Goal: Navigation & Orientation: Find specific page/section

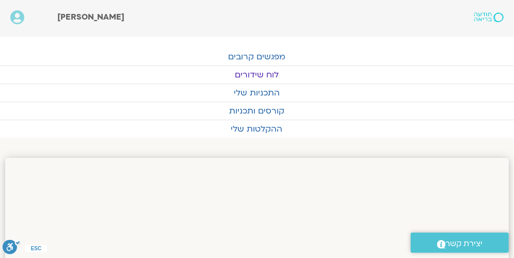
click at [269, 78] on link "לוח שידורים" at bounding box center [257, 75] width 514 height 18
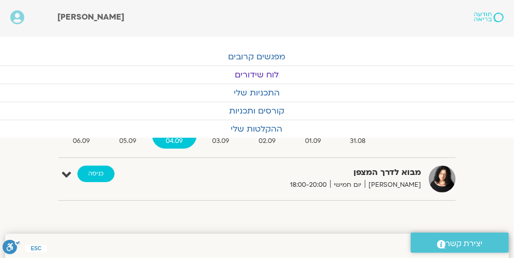
click at [98, 171] on link "כניסה" at bounding box center [95, 174] width 37 height 17
click at [95, 171] on link "כניסה" at bounding box center [95, 174] width 37 height 17
